Goal: Task Accomplishment & Management: Complete application form

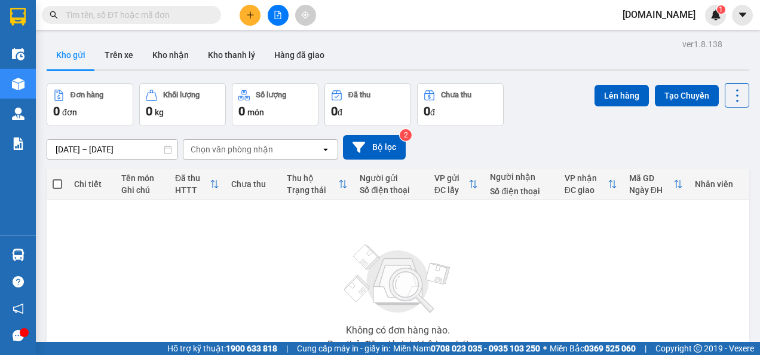
click at [252, 11] on icon "plus" at bounding box center [250, 15] width 8 height 8
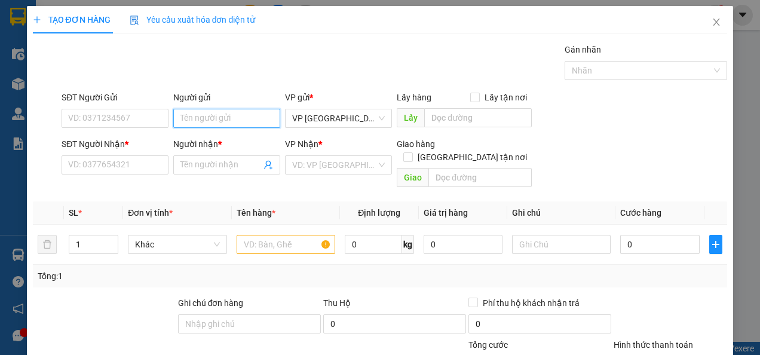
click at [222, 110] on input "Người gửi" at bounding box center [226, 118] width 107 height 19
type input "Chị Oanh"
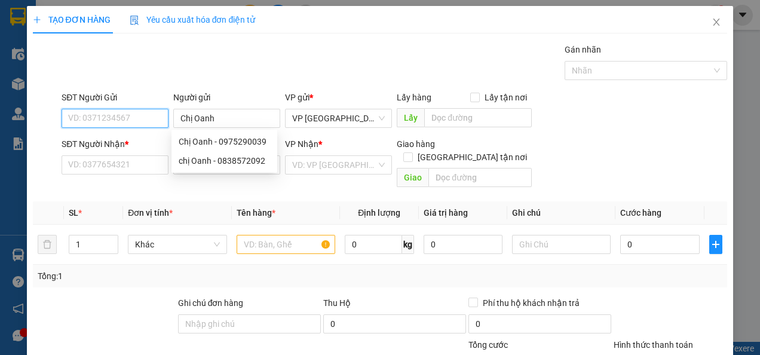
click at [124, 120] on input "SĐT Người Gửi" at bounding box center [115, 118] width 107 height 19
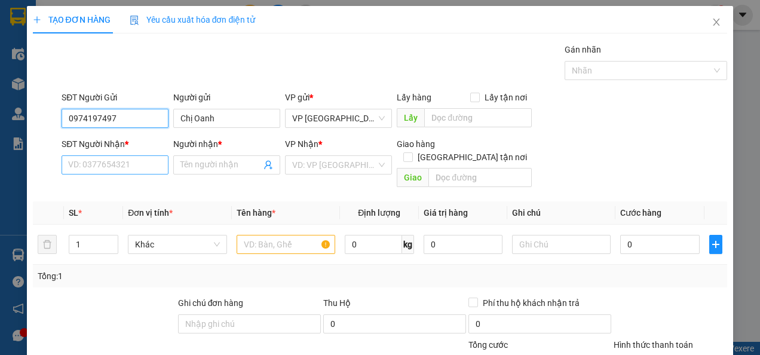
type input "0974197497"
click at [132, 168] on input "SĐT Người Nhận *" at bounding box center [115, 164] width 107 height 19
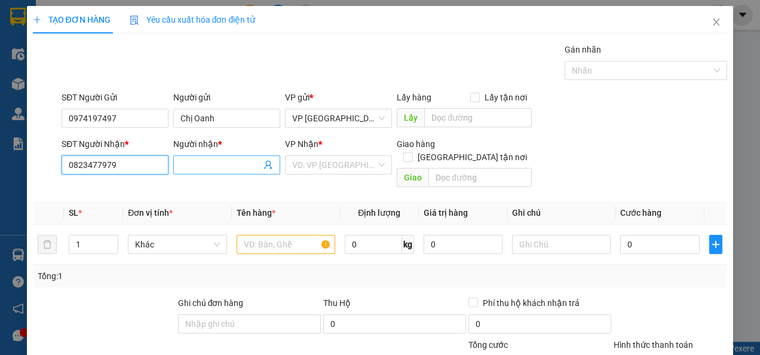
type input "0823477979"
click at [185, 164] on input "Người nhận *" at bounding box center [220, 164] width 81 height 13
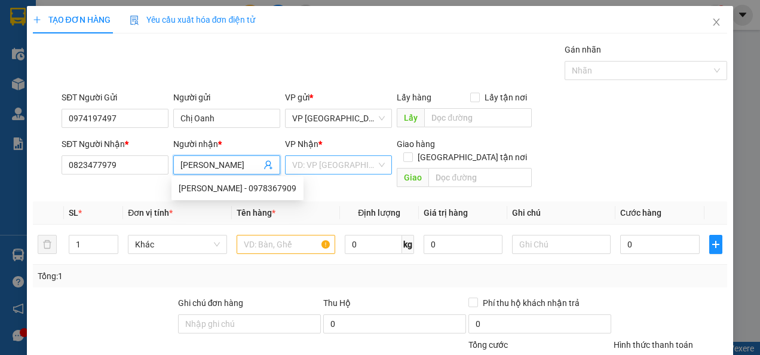
type input "[PERSON_NAME]"
click at [307, 164] on input "search" at bounding box center [334, 165] width 84 height 18
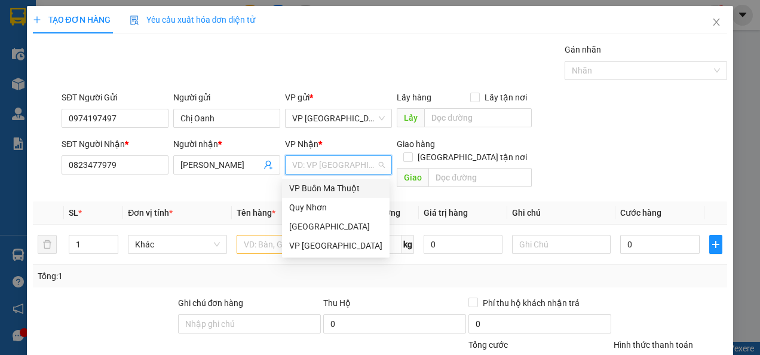
click at [336, 186] on div "VP Buôn Ma Thuột" at bounding box center [335, 188] width 93 height 13
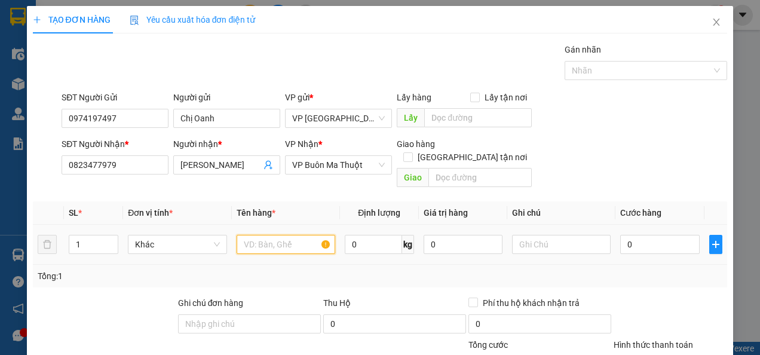
click at [264, 235] on input "text" at bounding box center [285, 244] width 99 height 19
type input "Thùng xốp đồ ăn"
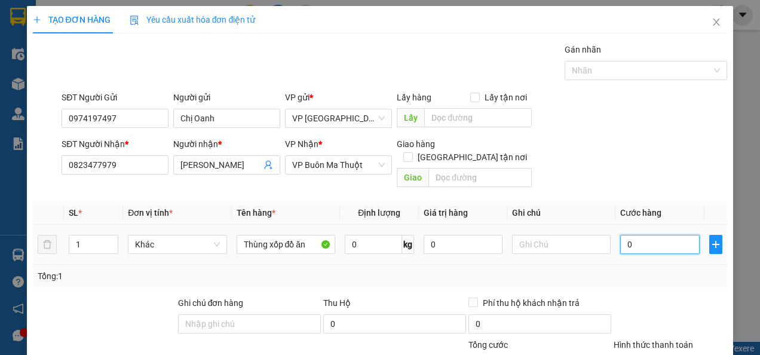
click at [634, 235] on input "0" at bounding box center [659, 244] width 79 height 19
type input "006"
type input "6"
type input "0.060"
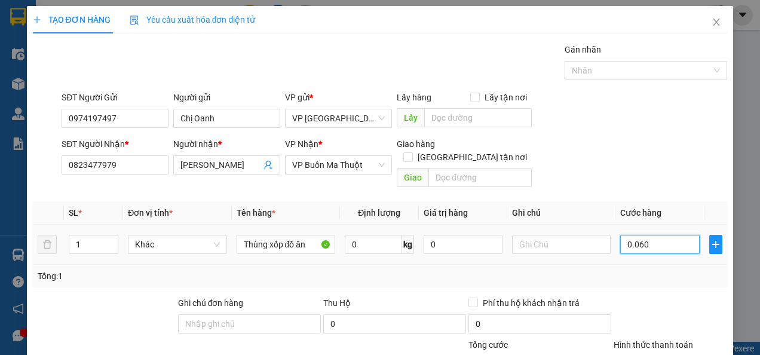
type input "60"
type input "00.600"
type input "600"
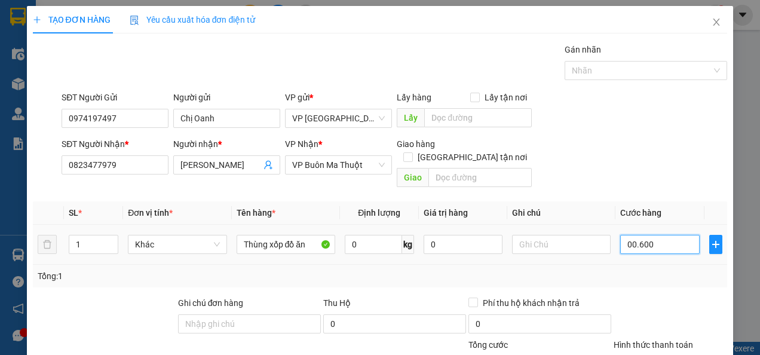
type input "00.006.000"
type input "6.000"
type input "000.060.000"
type input "60.000"
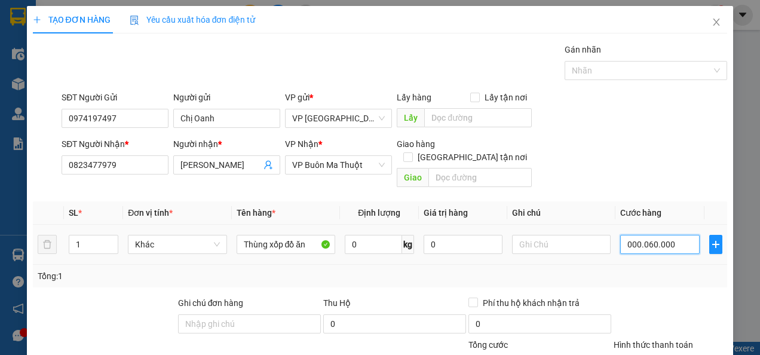
type input "60.000"
type input "600.000"
click at [573, 269] on div "Tổng: 1" at bounding box center [380, 275] width 685 height 13
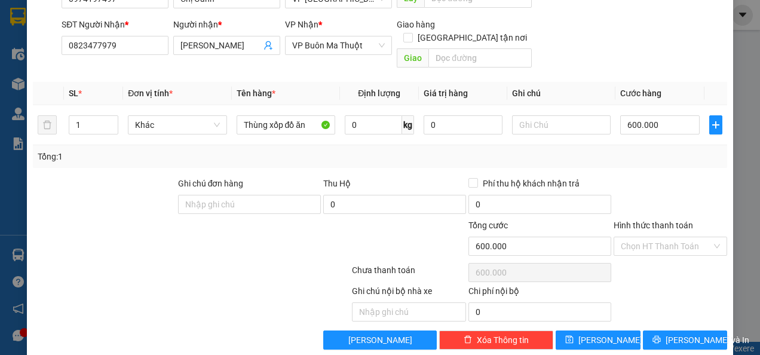
scroll to position [122, 0]
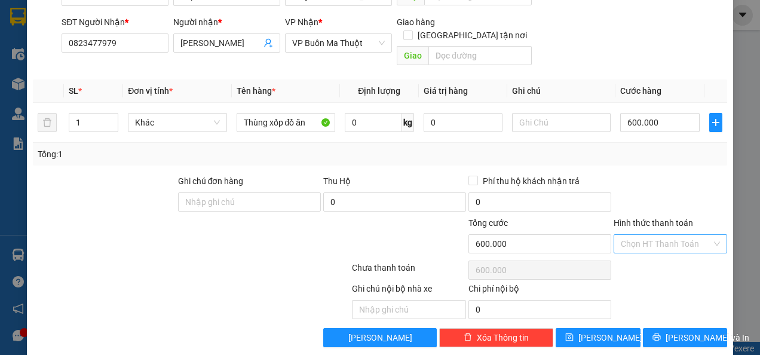
click at [653, 235] on input "Hình thức thanh toán" at bounding box center [665, 244] width 91 height 18
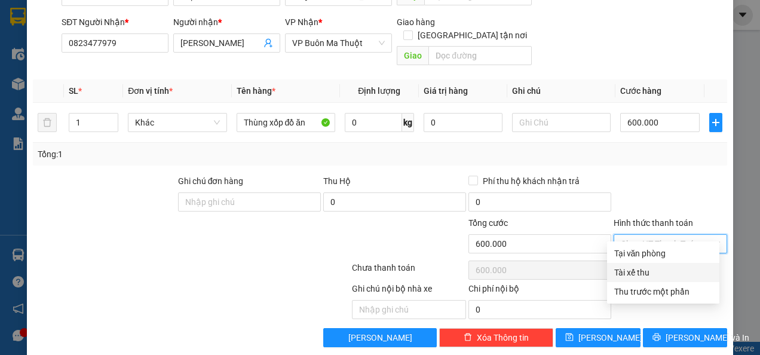
click at [653, 276] on div "Tài xế thu" at bounding box center [663, 272] width 98 height 13
type input "0"
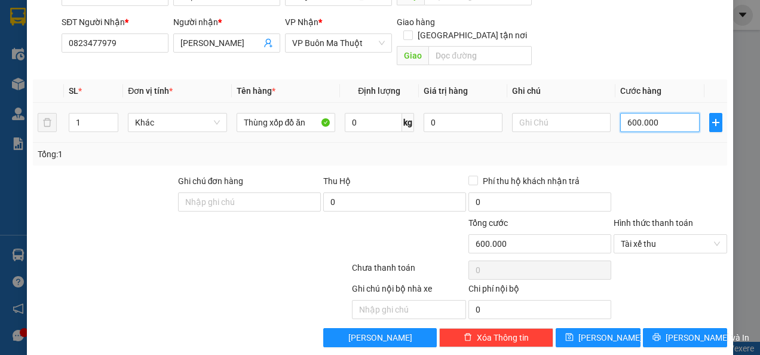
click at [671, 113] on input "600.000" at bounding box center [659, 122] width 79 height 19
type input "00.006"
type input "6"
type input "00.000.060"
type input "60"
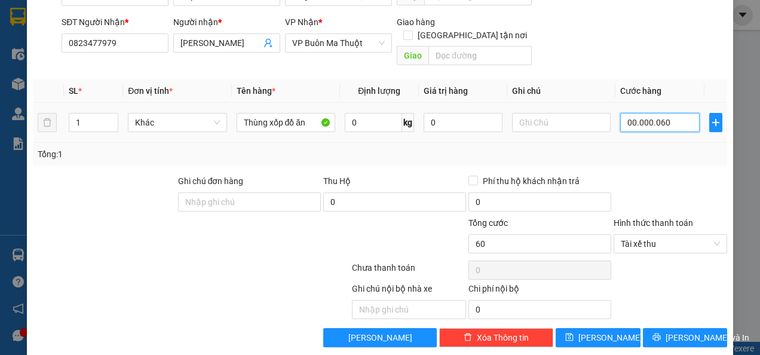
type input "0.000.000.600"
type input "600"
type input "000.000.006.000"
type input "6.000"
type input "0.000.000.000.060.000"
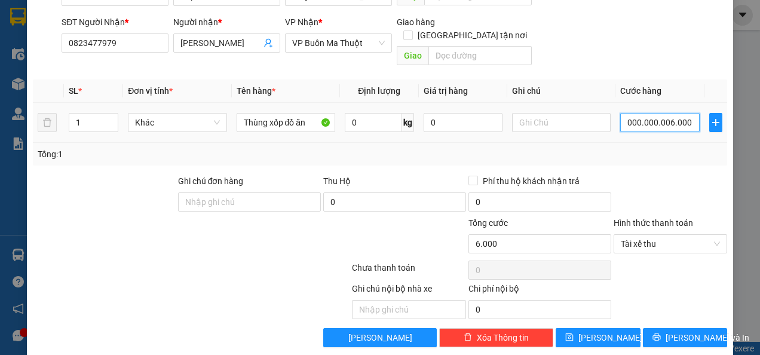
type input "60.000"
click at [653, 156] on div "Transit Pickup Surcharge Ids Transit Deliver Surcharge Ids Transit Deliver Surc…" at bounding box center [380, 134] width 695 height 426
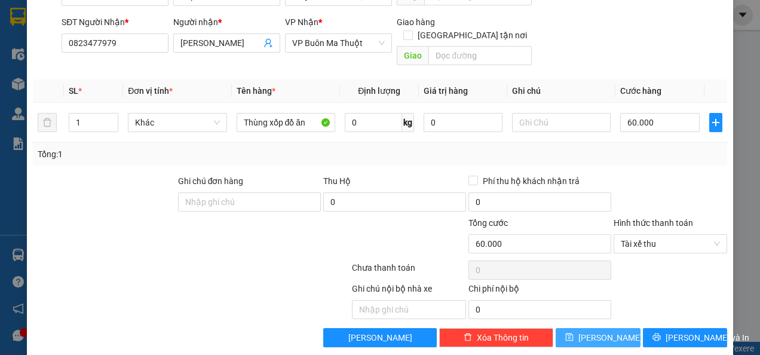
click at [602, 331] on span "[PERSON_NAME]" at bounding box center [610, 337] width 64 height 13
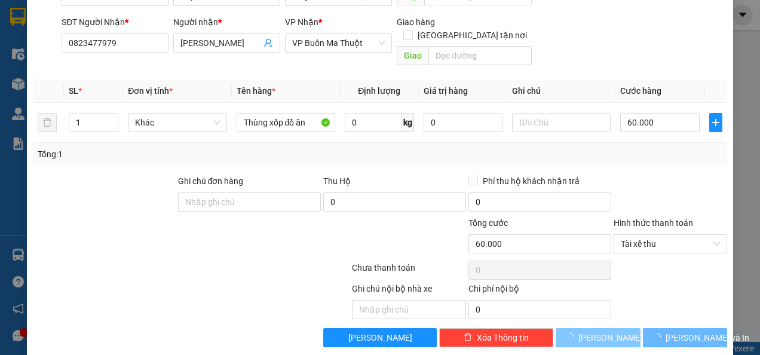
type input "0"
